Goal: Task Accomplishment & Management: Use online tool/utility

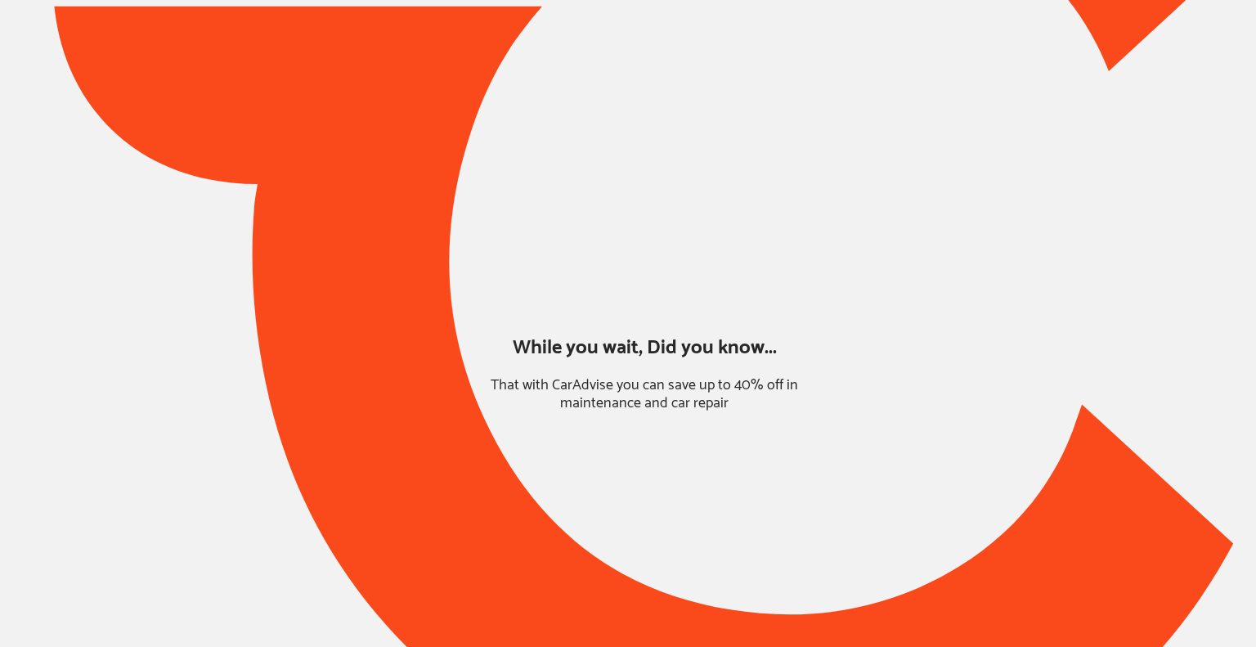
type input "*******"
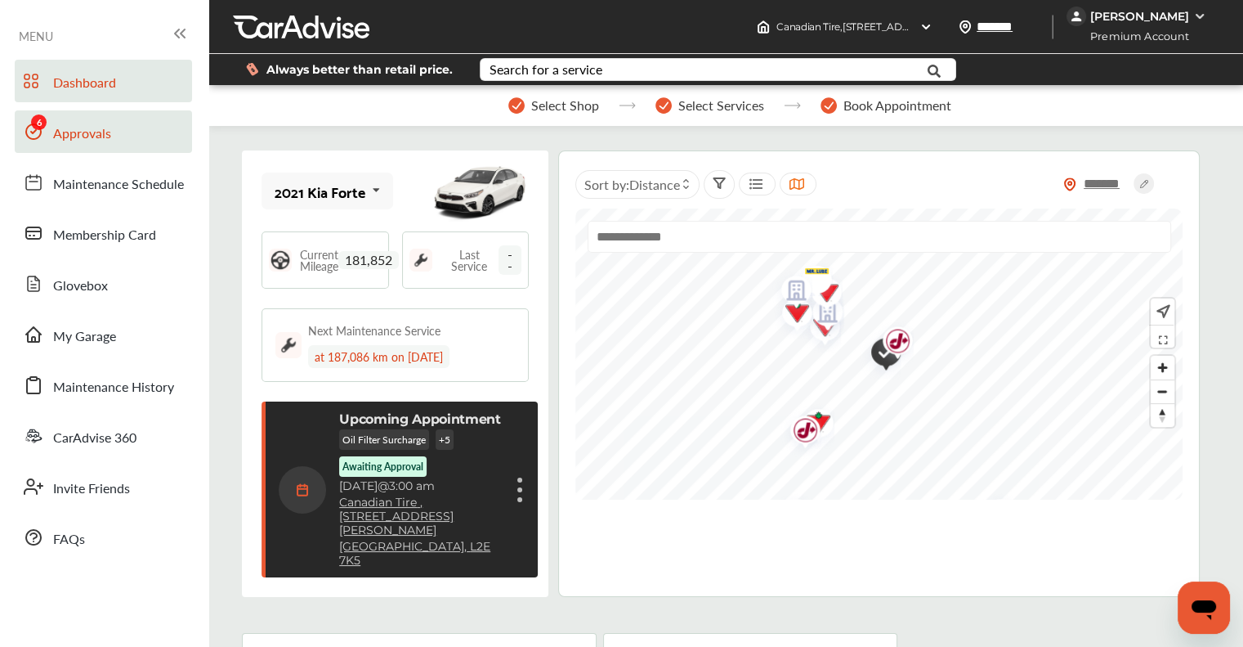
click at [67, 132] on span "Approvals" at bounding box center [82, 133] width 58 height 21
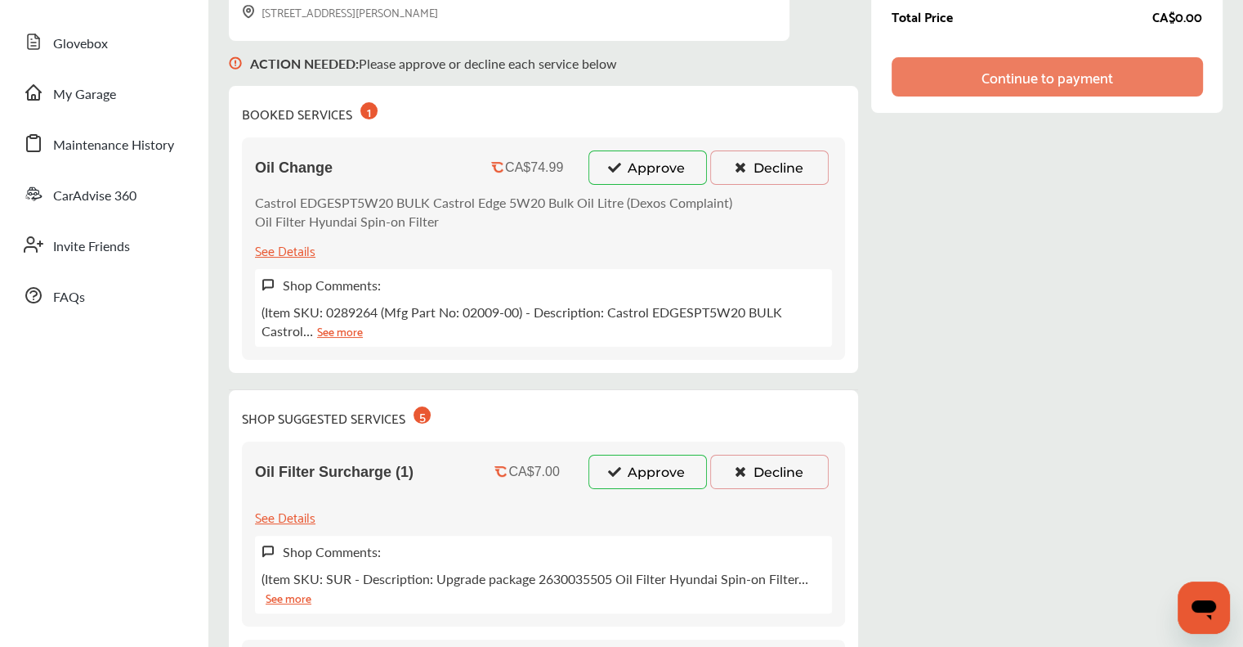
scroll to position [245, 0]
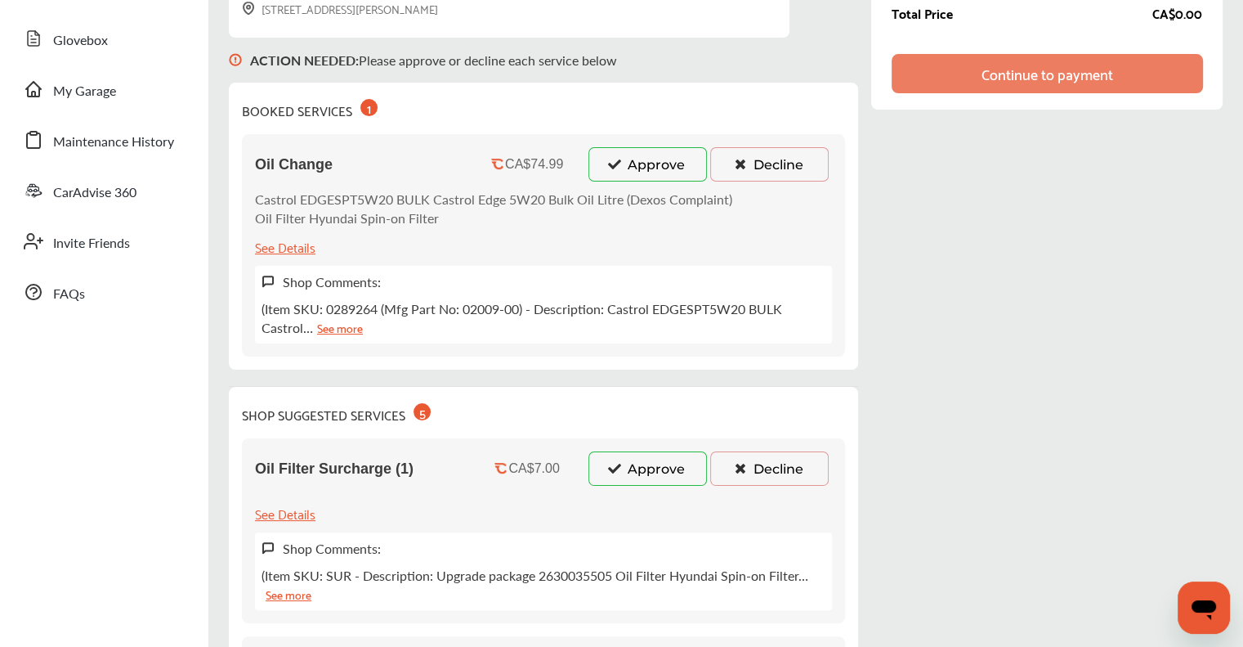
click at [615, 163] on icon at bounding box center [615, 163] width 16 height 11
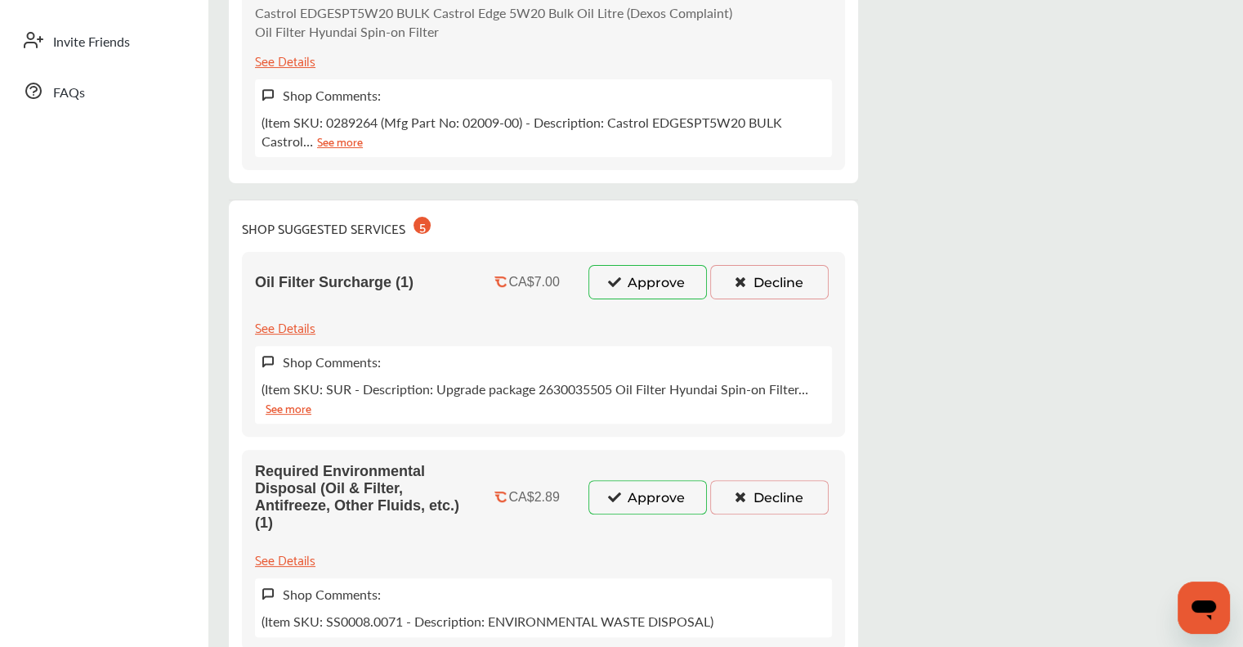
scroll to position [490, 0]
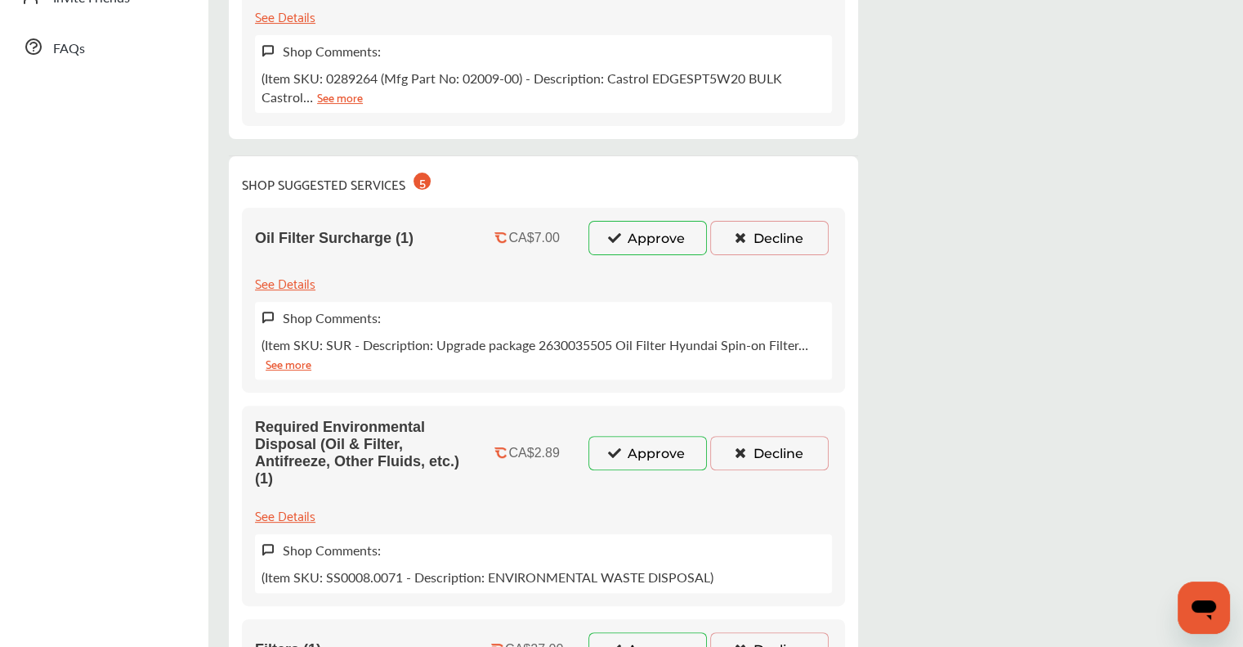
click at [620, 235] on icon at bounding box center [615, 236] width 16 height 11
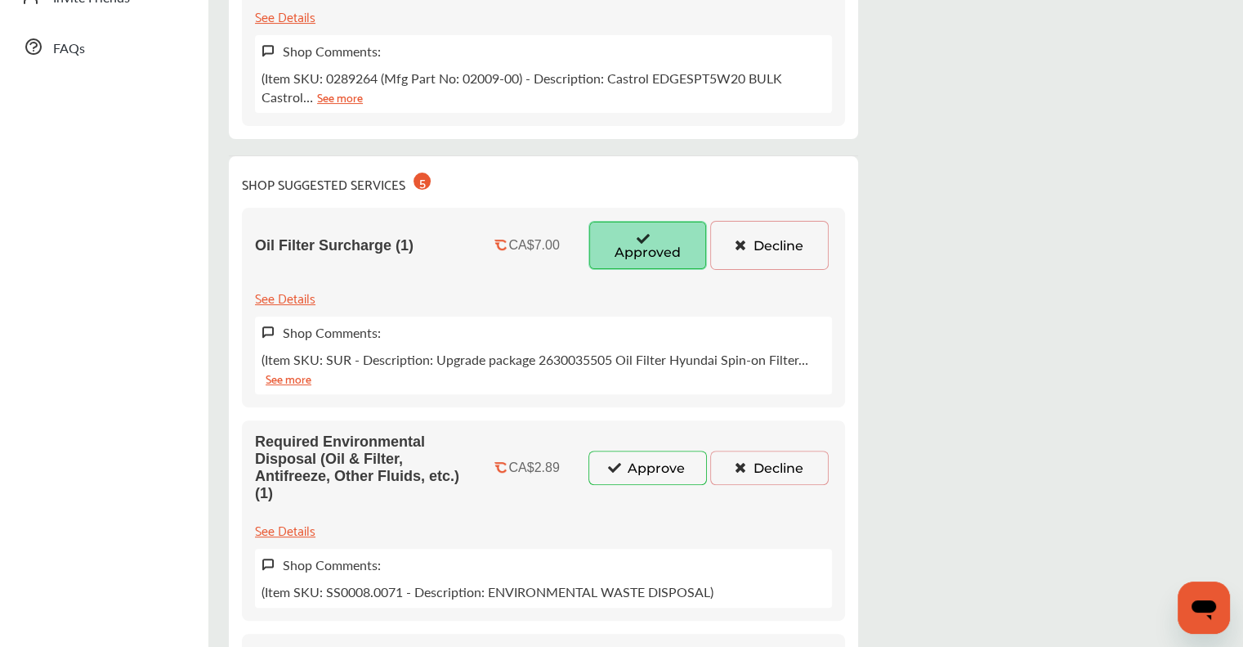
click at [636, 251] on button "Approve" at bounding box center [648, 467] width 119 height 34
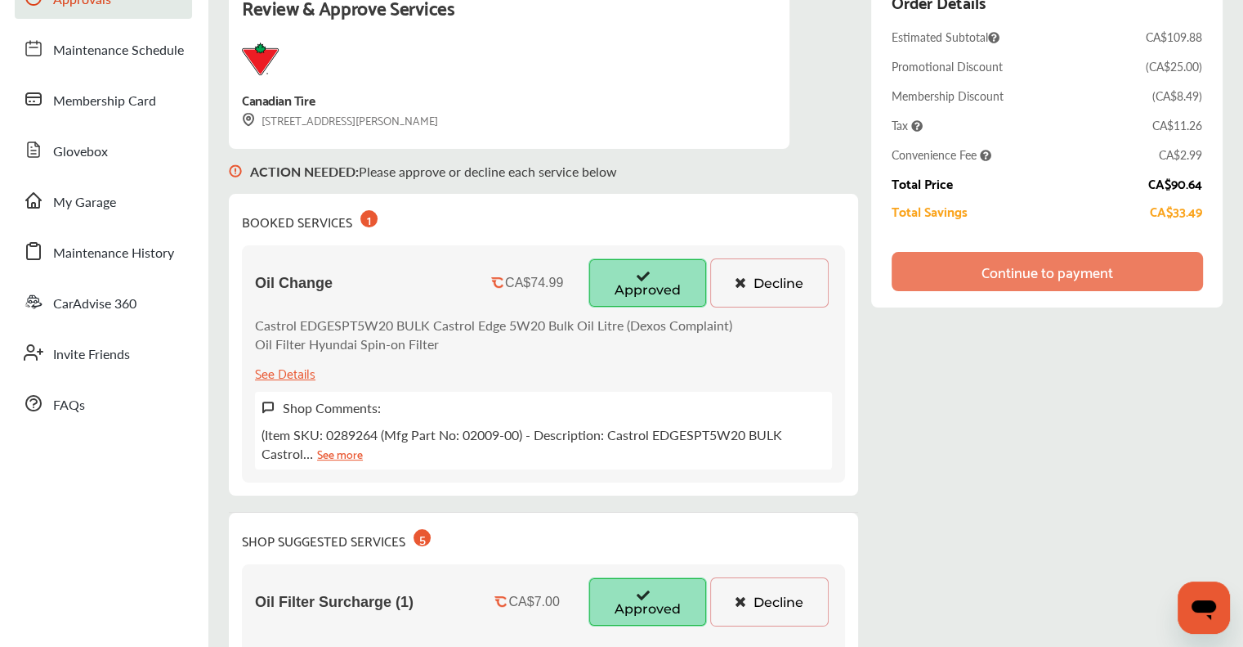
scroll to position [0, 0]
